Goal: Task Accomplishment & Management: Complete application form

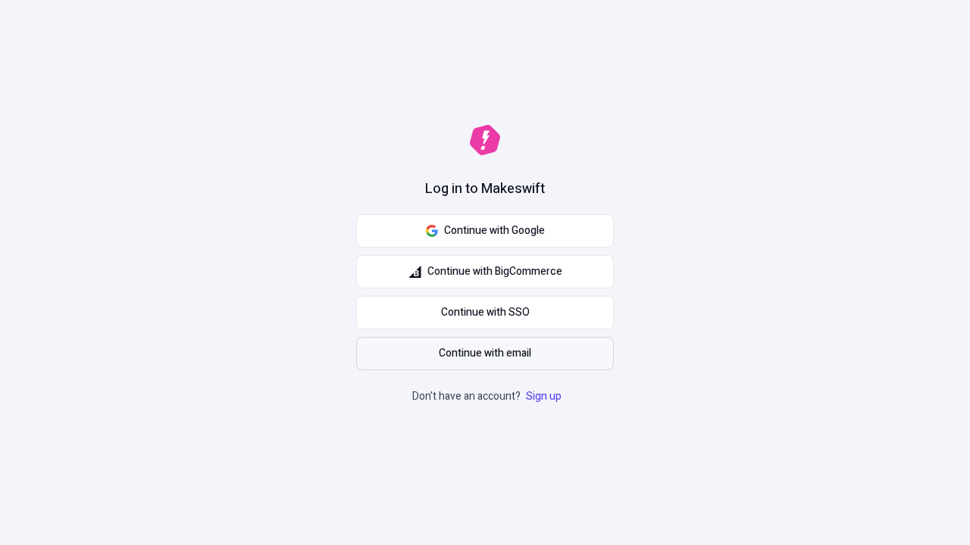
click at [485, 354] on span "Continue with email" at bounding box center [485, 353] width 92 height 17
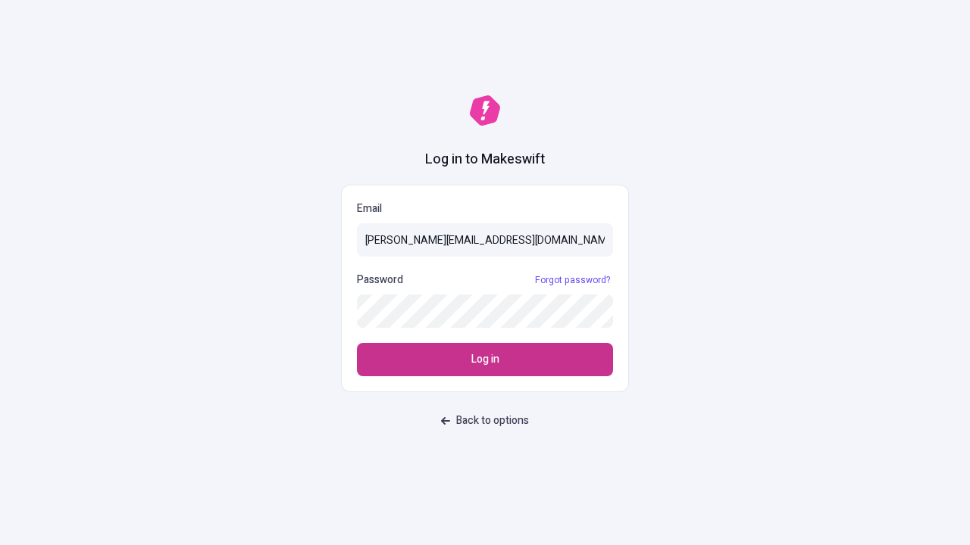
click at [485, 360] on span "Log in" at bounding box center [485, 360] width 28 height 17
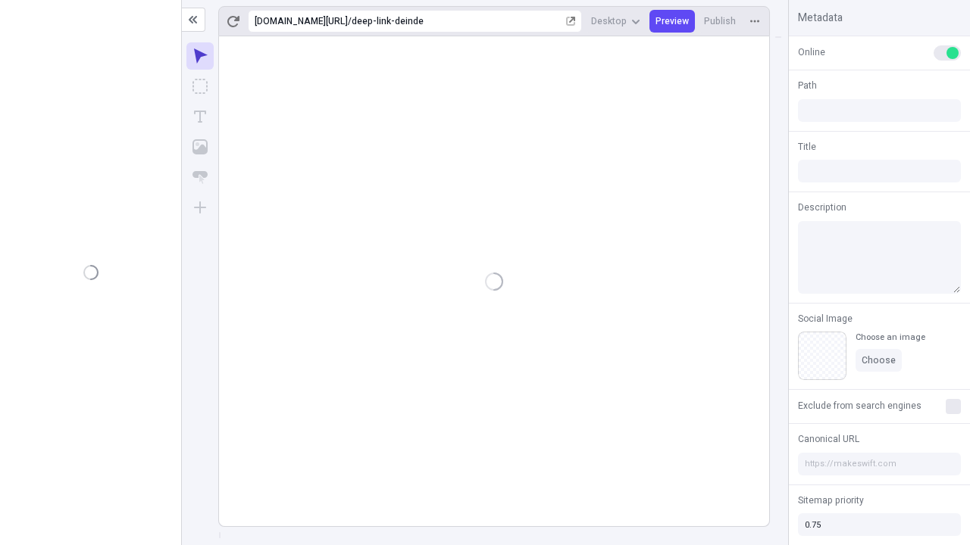
type input "/deep-link-deinde"
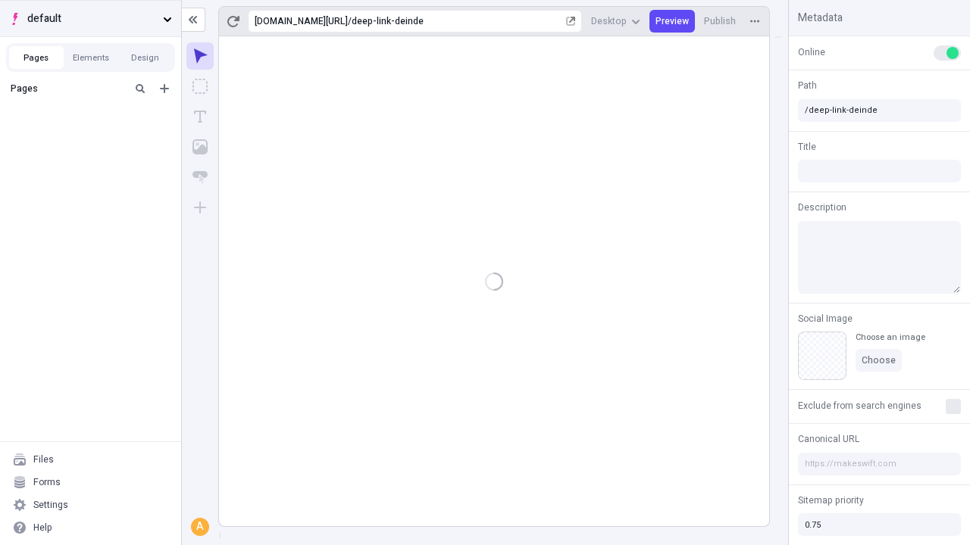
click at [90, 18] on span "default" at bounding box center [92, 19] width 130 height 17
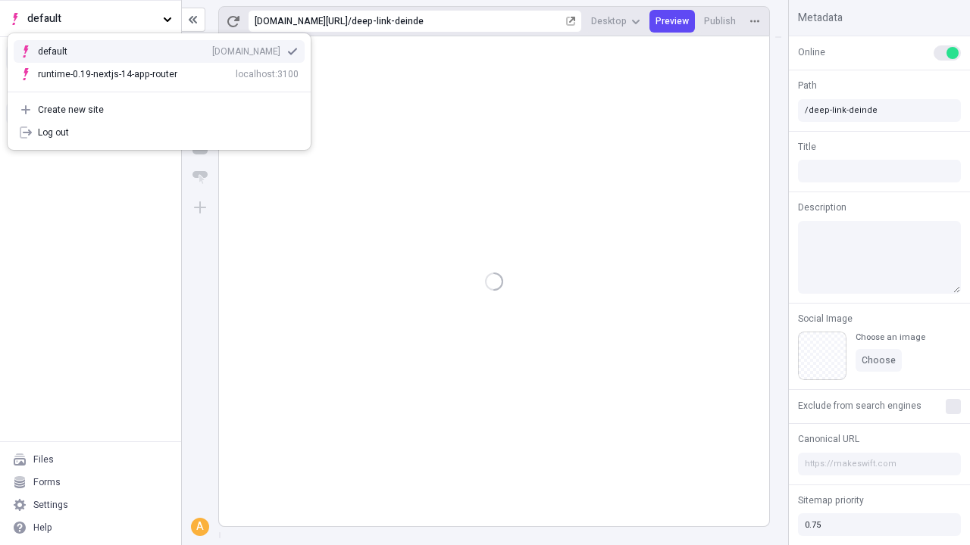
click at [212, 48] on div "qee9k4dy7d.staging.makeswift.site" at bounding box center [246, 51] width 68 height 12
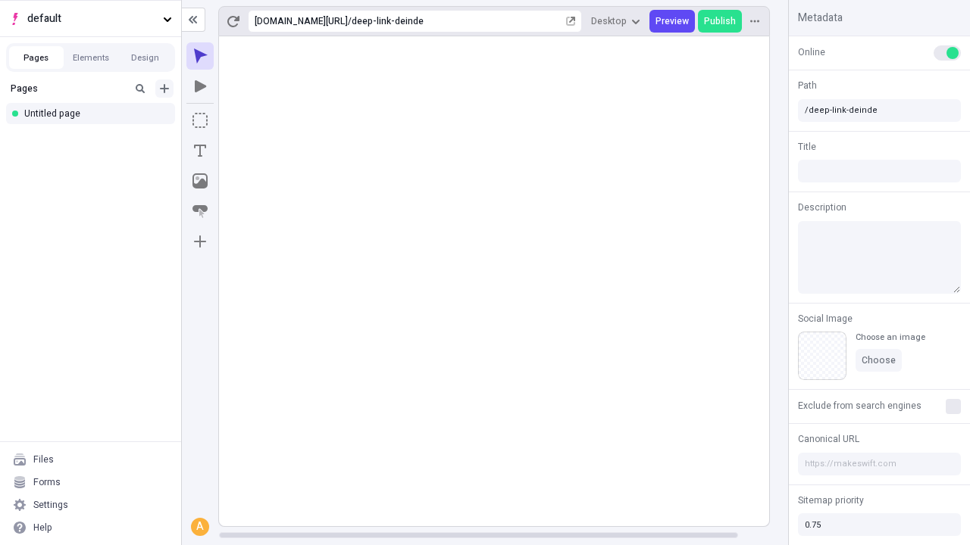
click at [164, 89] on icon "Add new" at bounding box center [164, 88] width 9 height 9
click at [95, 138] on div "Blank page" at bounding box center [94, 138] width 145 height 23
type input "/deep-link-tenuis"
click at [164, 89] on icon "Add new" at bounding box center [164, 88] width 9 height 9
click at [95, 138] on div "Blank page" at bounding box center [94, 138] width 145 height 23
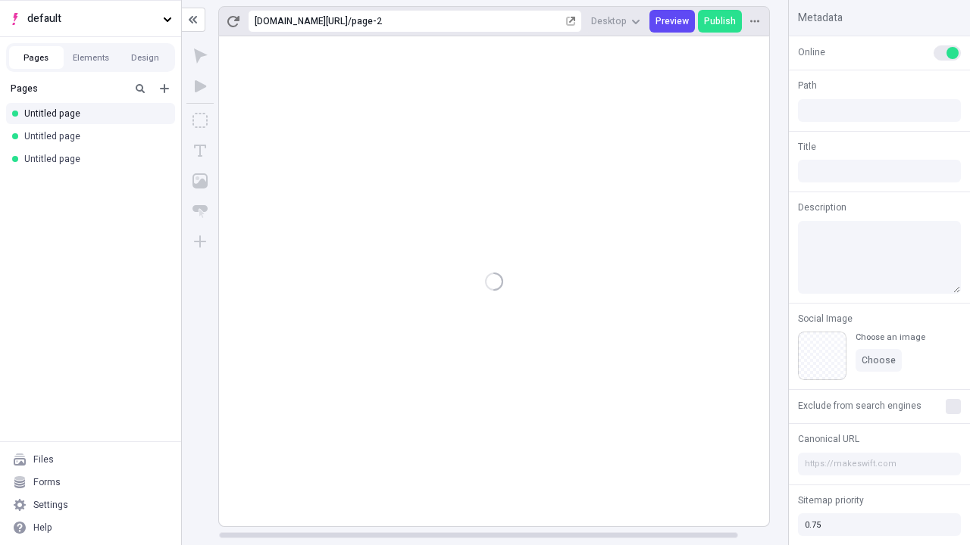
type input "/page-2"
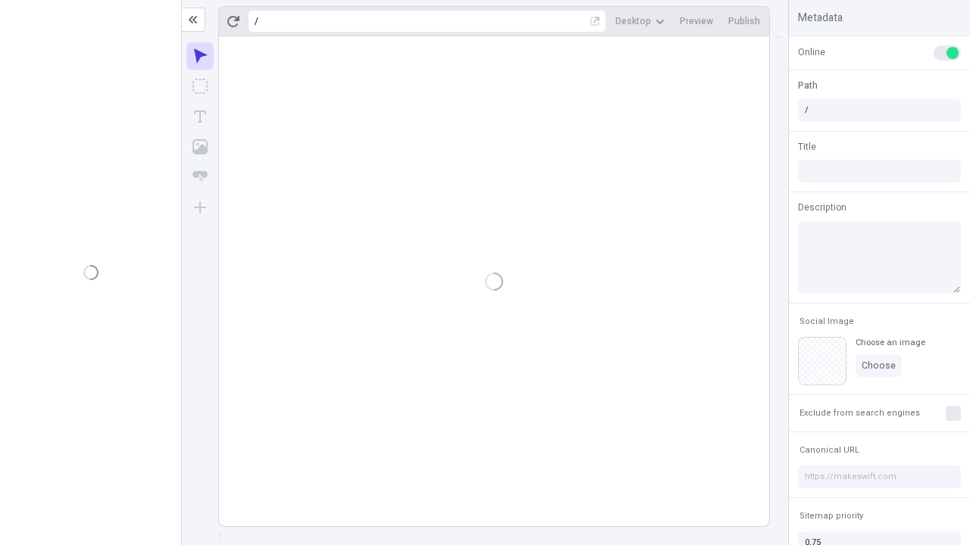
type input "/deep-link-tenuis"
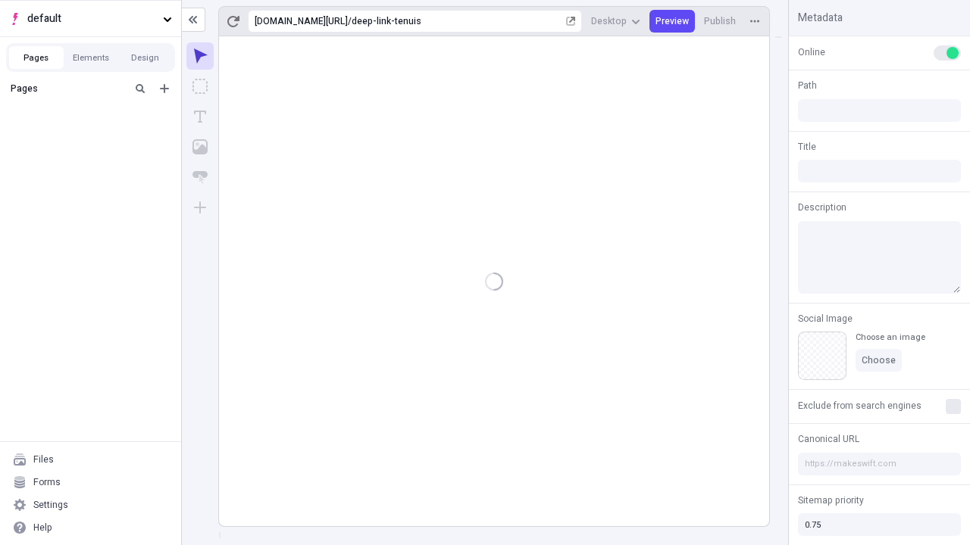
type input "/deep-link-tenuis"
